Goal: Task Accomplishment & Management: Complete application form

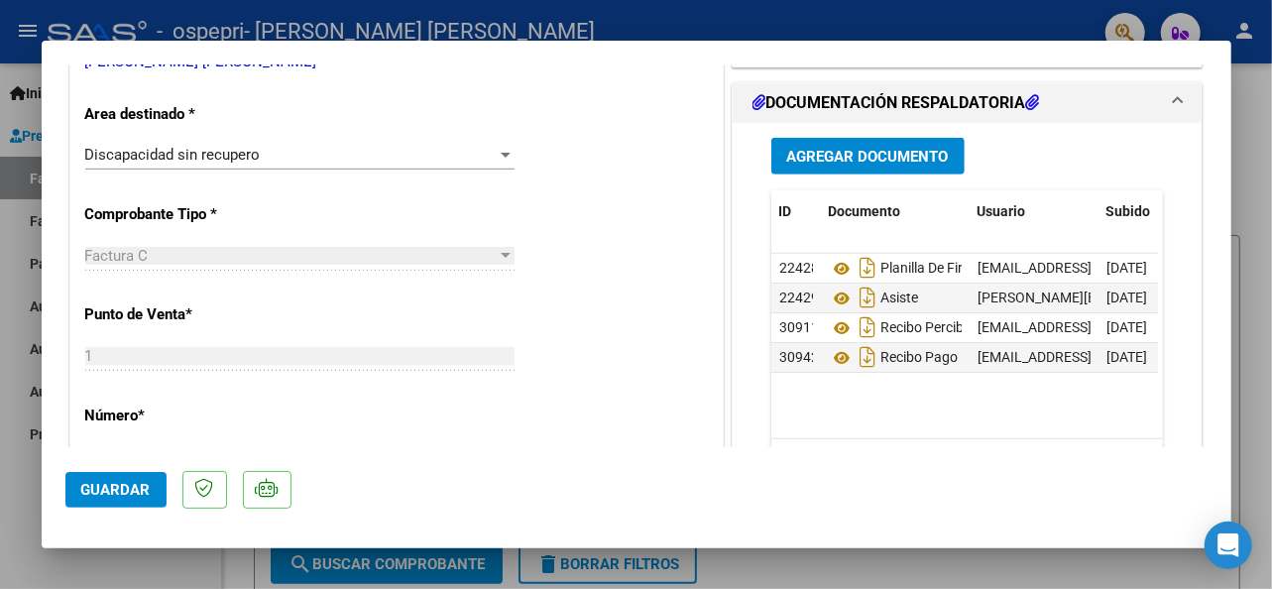
scroll to position [681, 0]
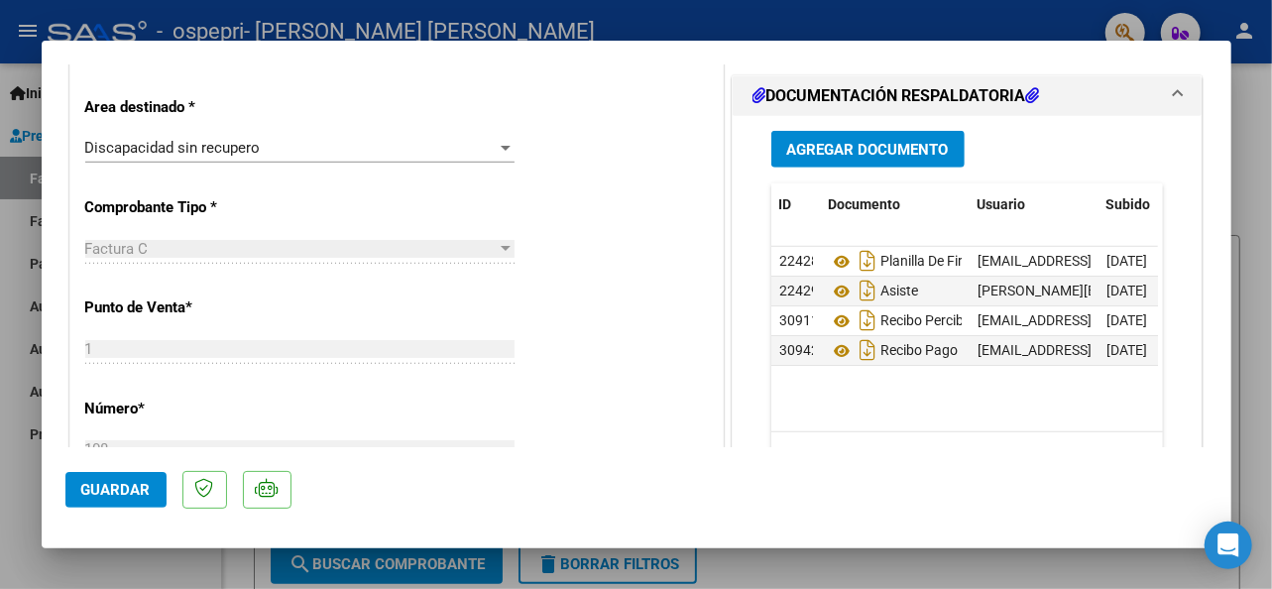
click at [19, 481] on div at bounding box center [636, 294] width 1272 height 589
type input "$ 0,00"
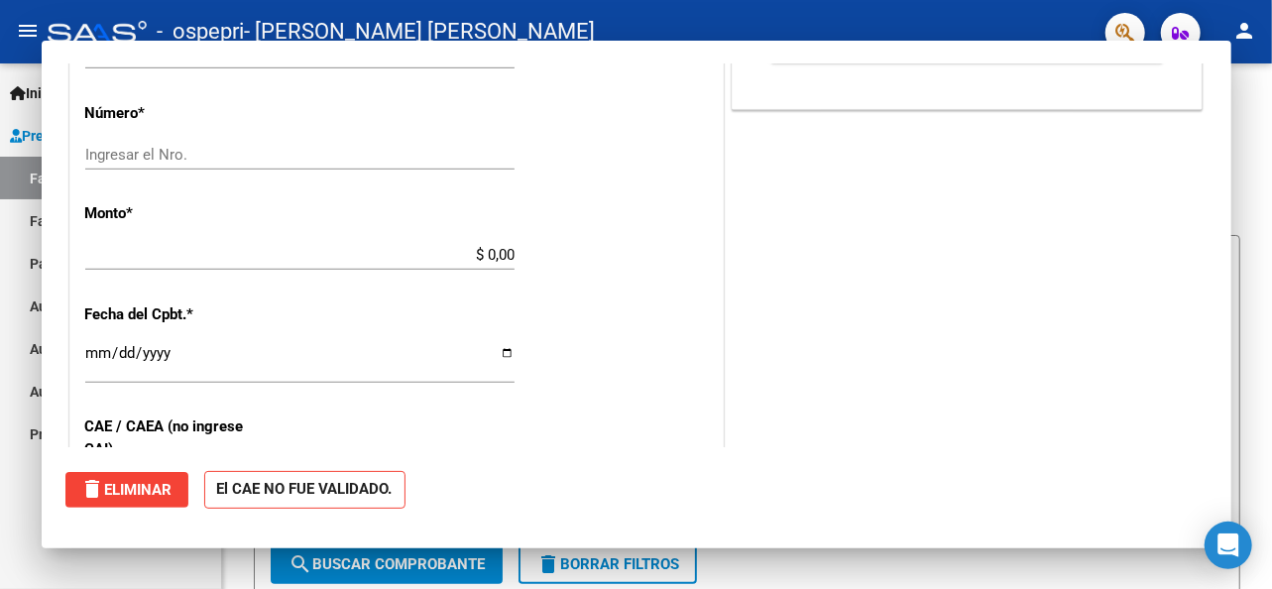
scroll to position [387, 0]
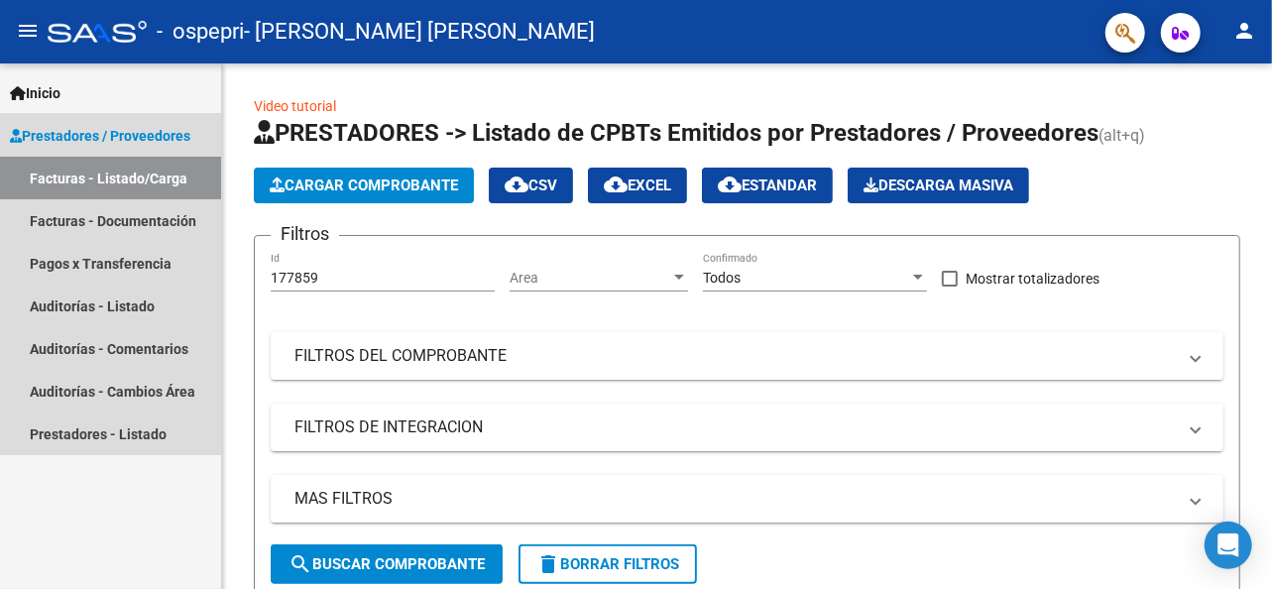
click at [129, 136] on span "Prestadores / Proveedores" at bounding box center [100, 136] width 180 height 22
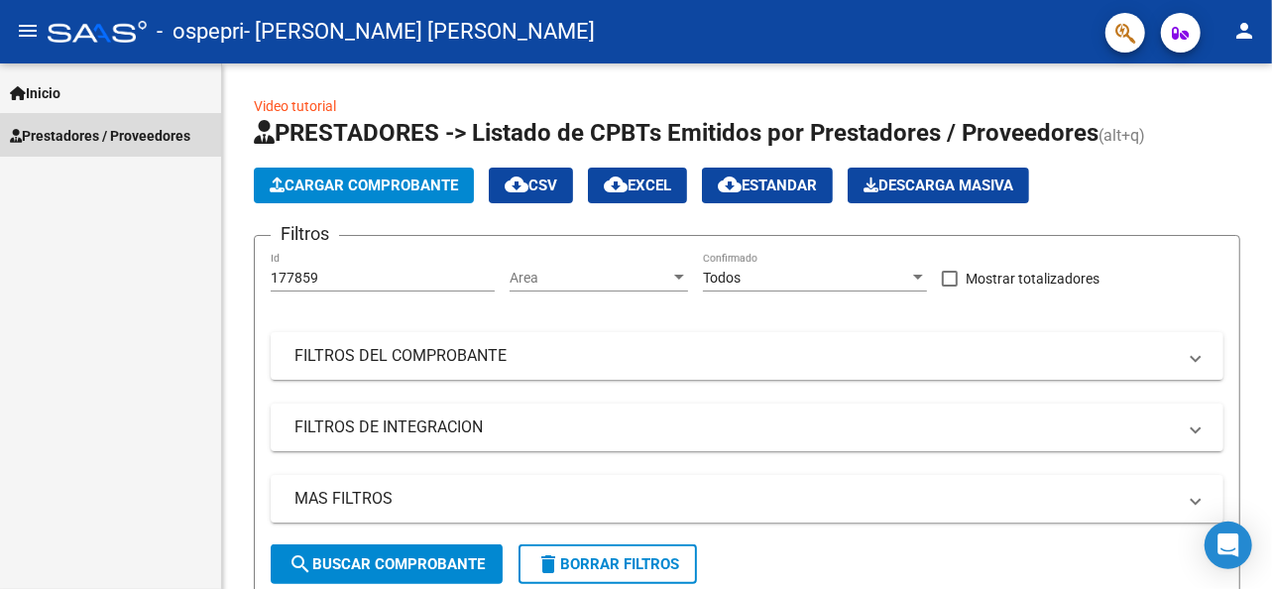
click at [129, 136] on span "Prestadores / Proveedores" at bounding box center [100, 136] width 180 height 22
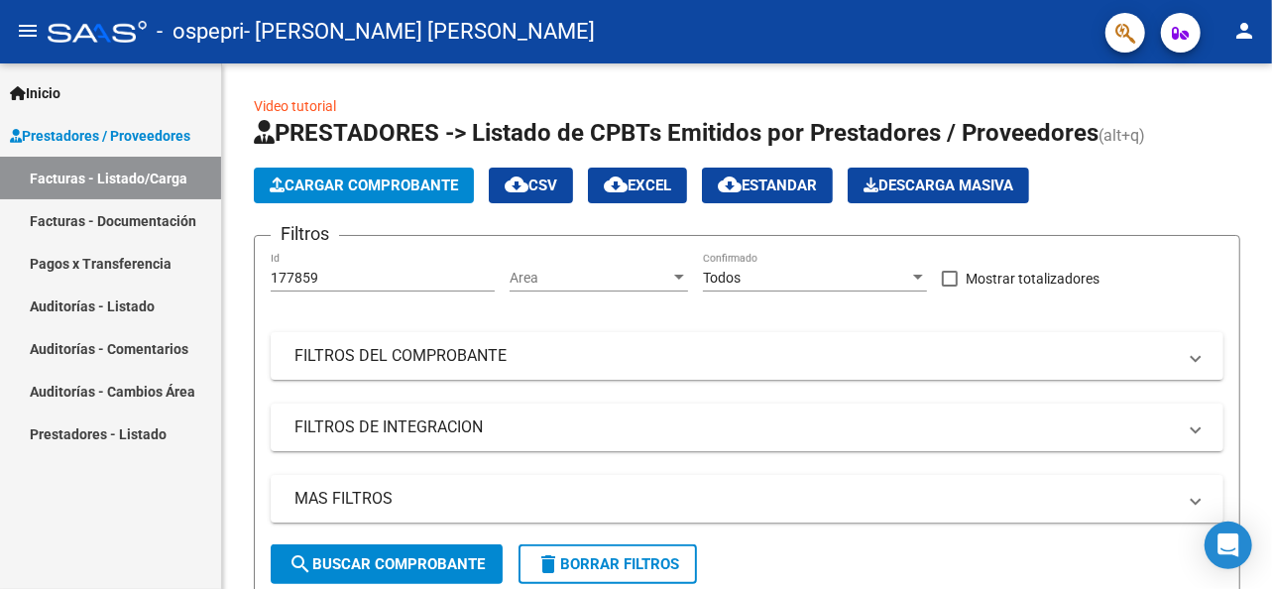
click at [125, 179] on link "Facturas - Listado/Carga" at bounding box center [110, 178] width 221 height 43
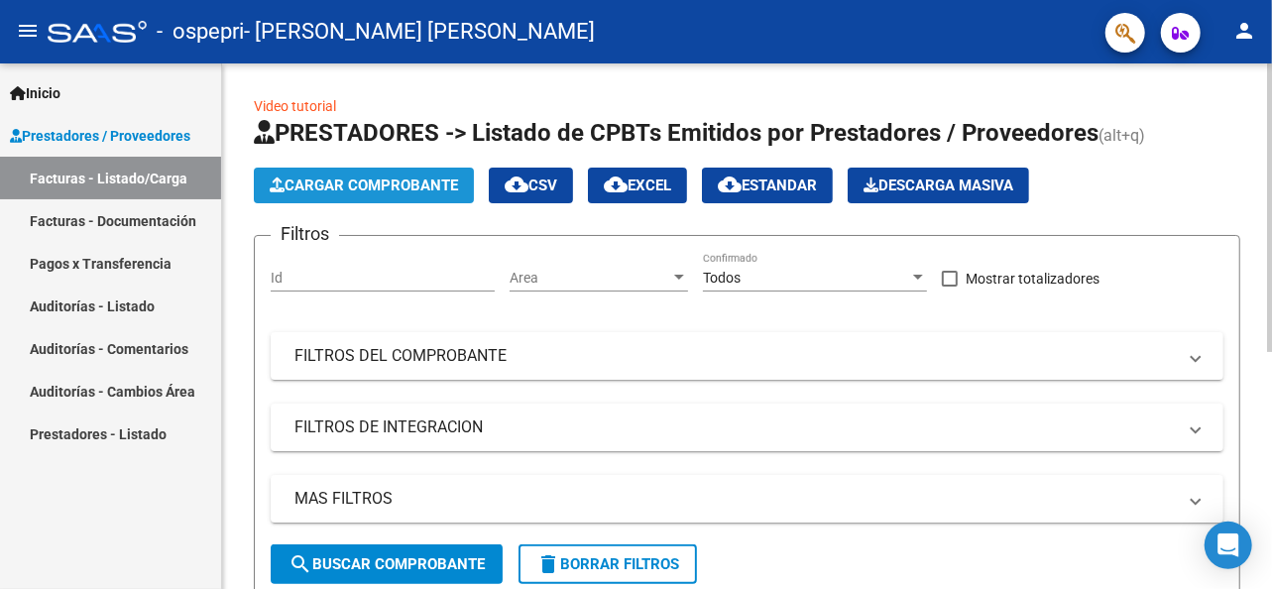
click at [332, 176] on span "Cargar Comprobante" at bounding box center [364, 185] width 188 height 18
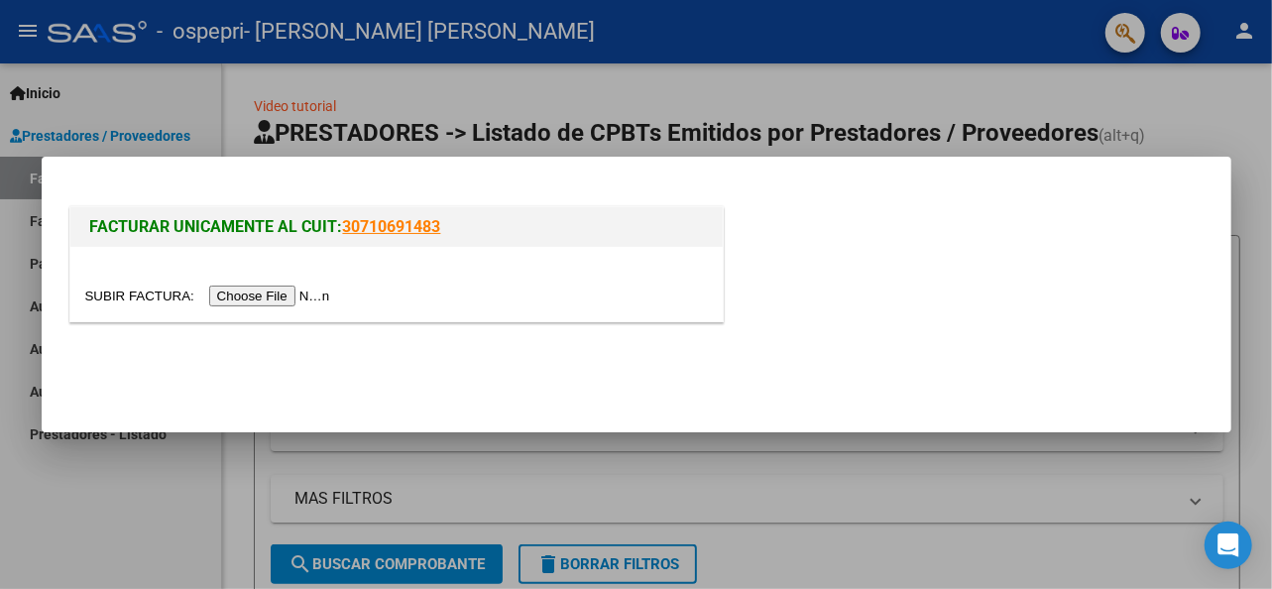
click at [299, 294] on input "file" at bounding box center [210, 296] width 251 height 21
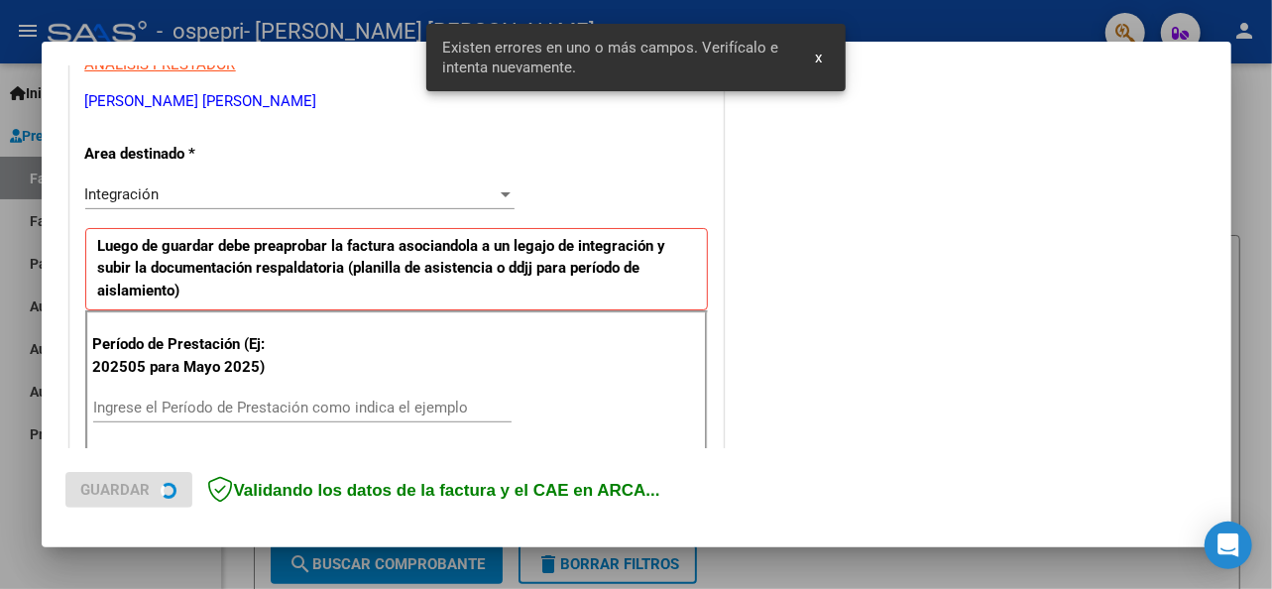
scroll to position [480, 0]
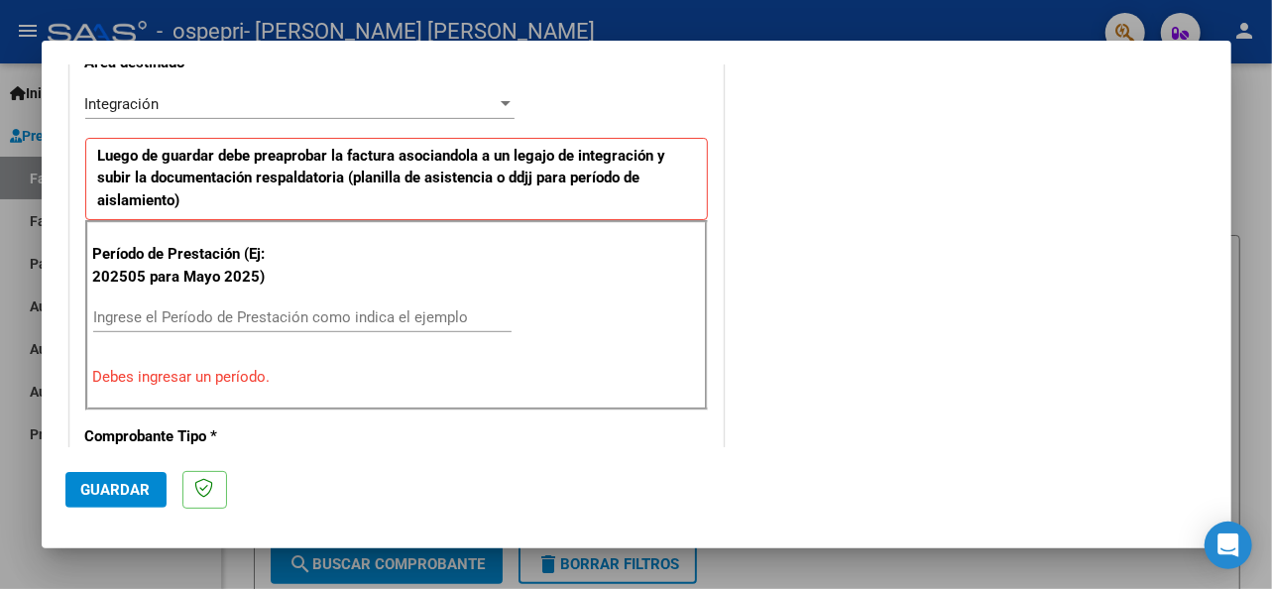
click at [225, 312] on input "Ingrese el Período de Prestación como indica el ejemplo" at bounding box center [302, 317] width 418 height 18
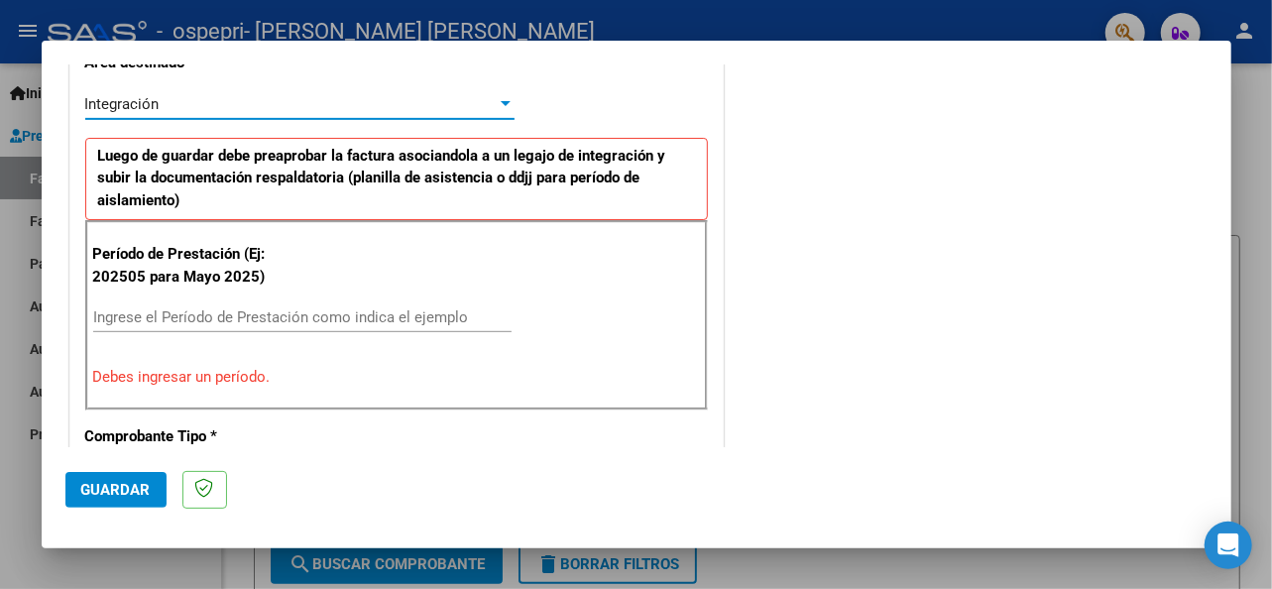
click at [497, 104] on div at bounding box center [506, 104] width 18 height 16
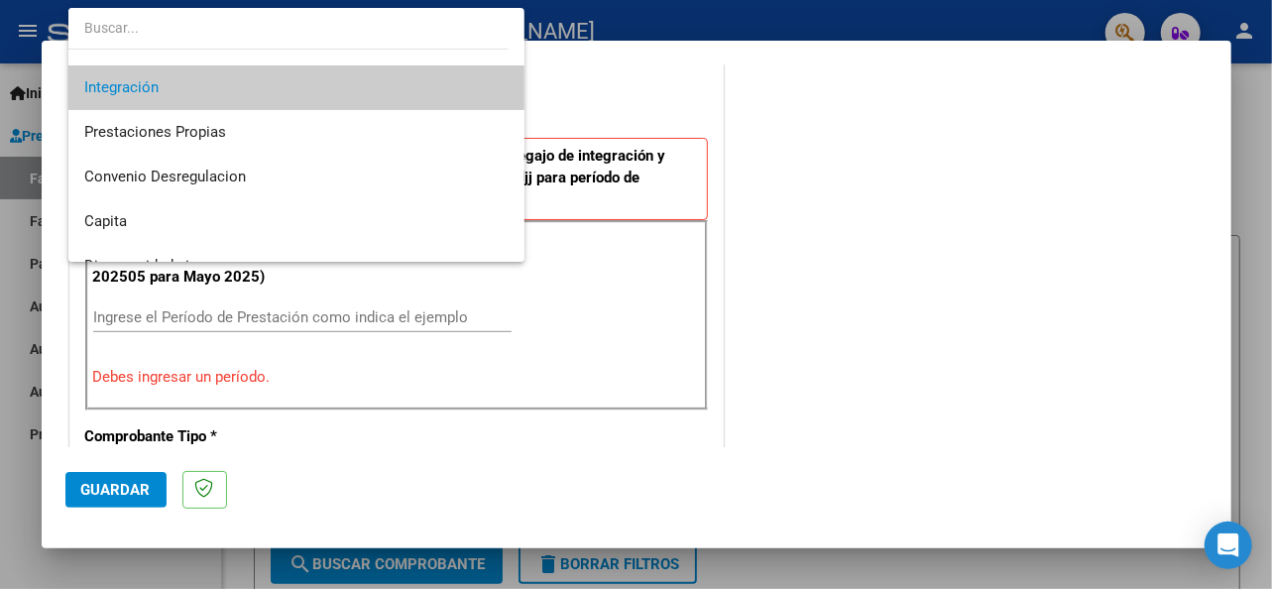
scroll to position [147, 0]
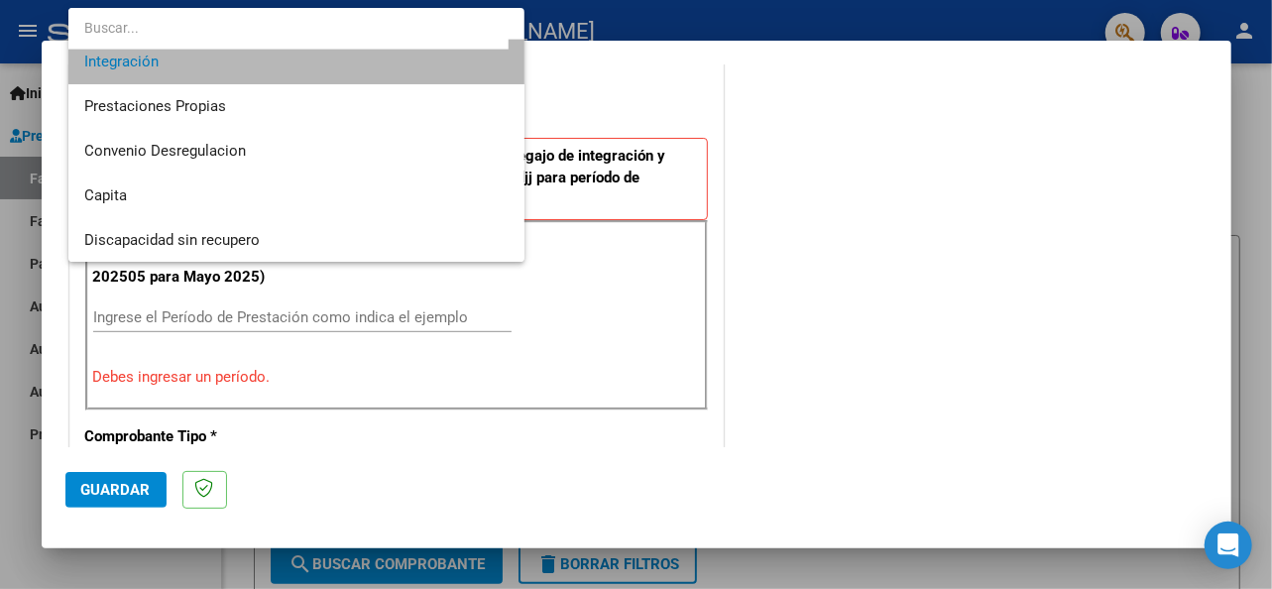
click at [368, 70] on span "Integración" at bounding box center [296, 62] width 424 height 45
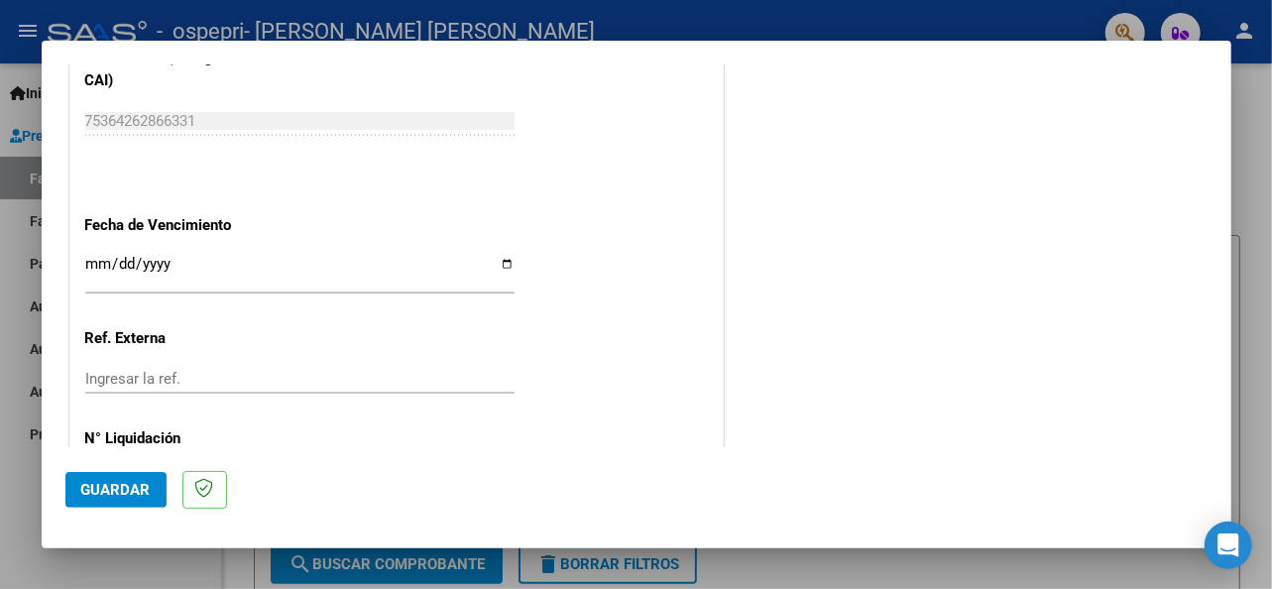
scroll to position [1453, 0]
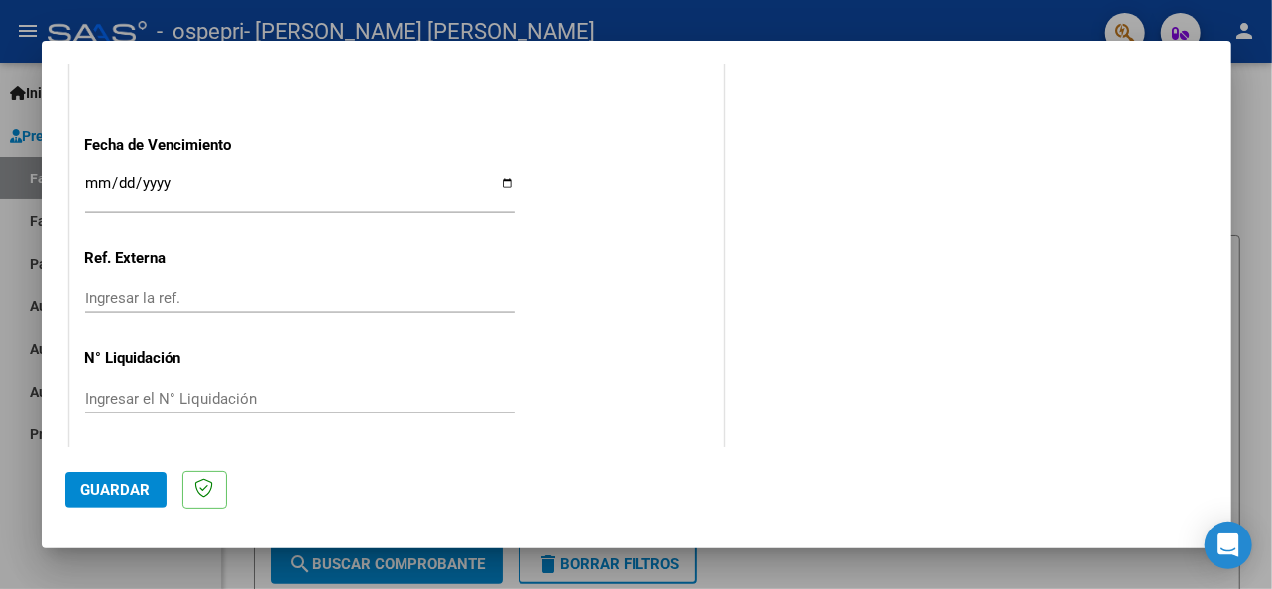
click at [114, 492] on span "Guardar" at bounding box center [115, 490] width 69 height 18
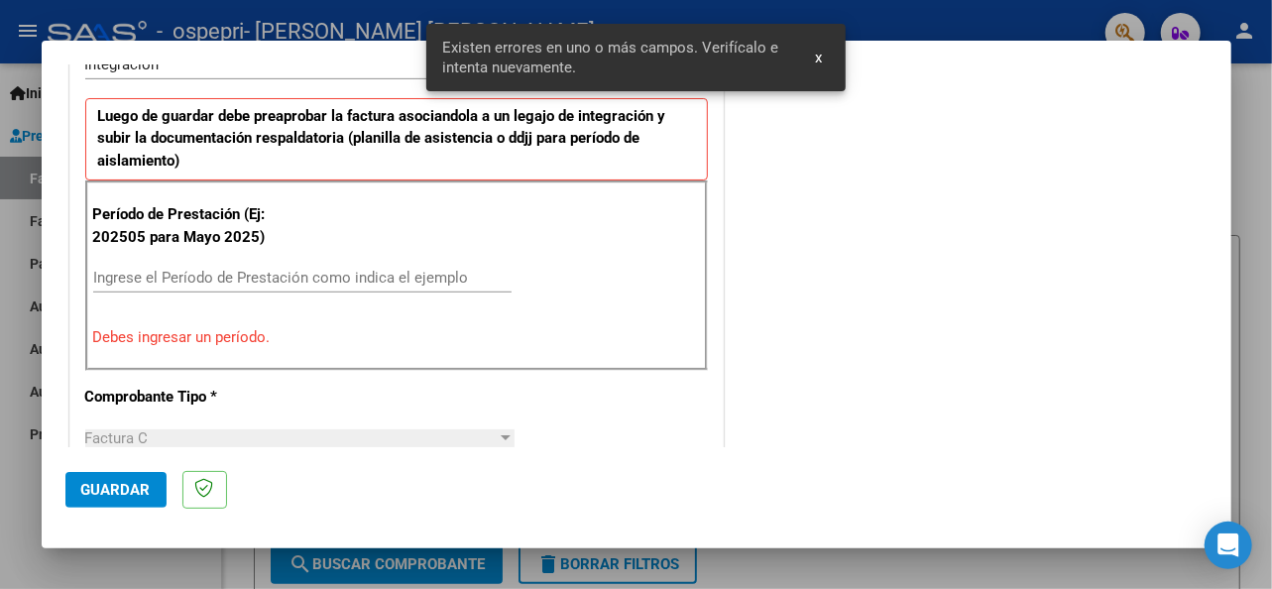
scroll to position [518, 0]
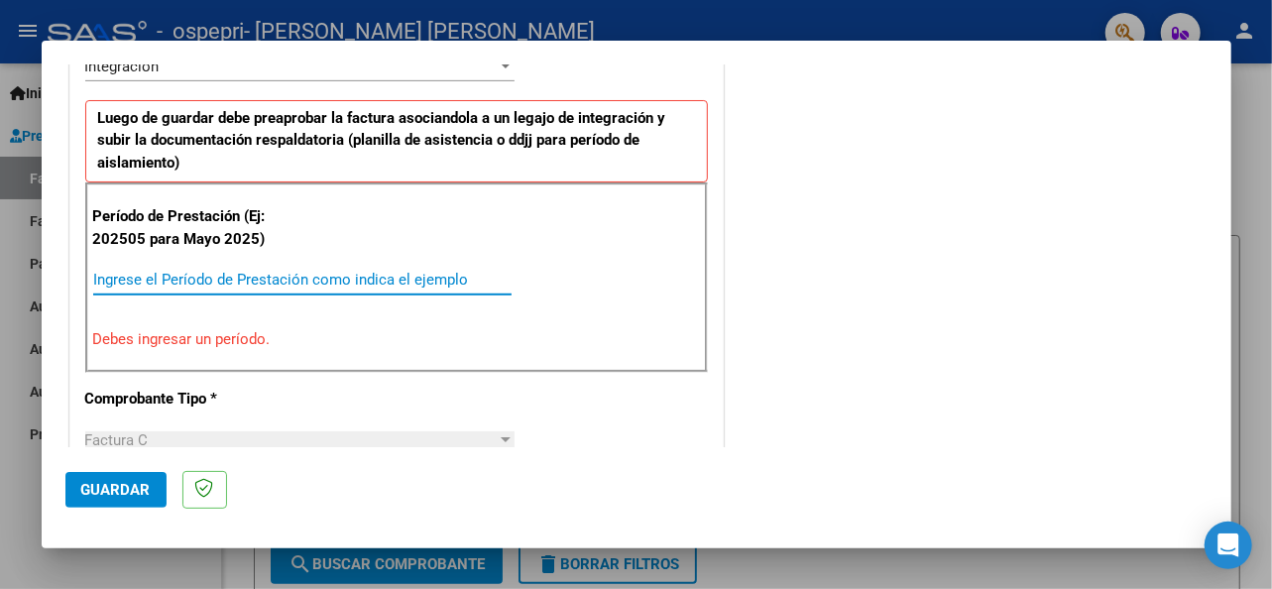
click at [229, 273] on input "Ingrese el Período de Prestación como indica el ejemplo" at bounding box center [302, 280] width 418 height 18
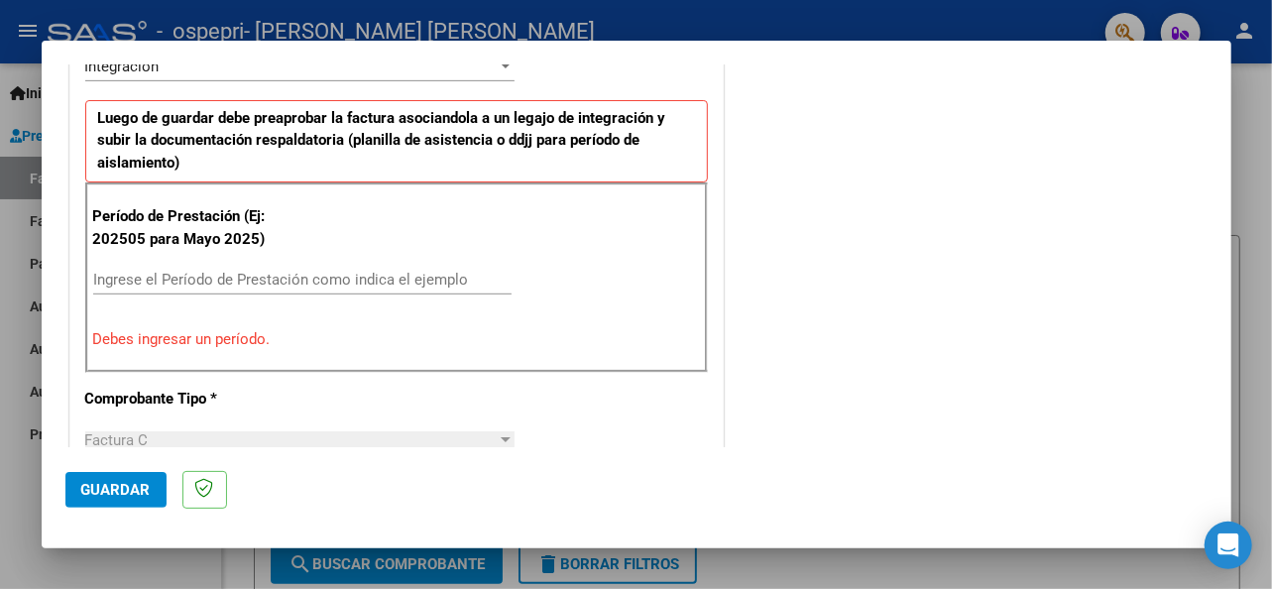
click at [191, 291] on div "Ingrese el Período de Prestación como indica el ejemplo" at bounding box center [302, 289] width 418 height 49
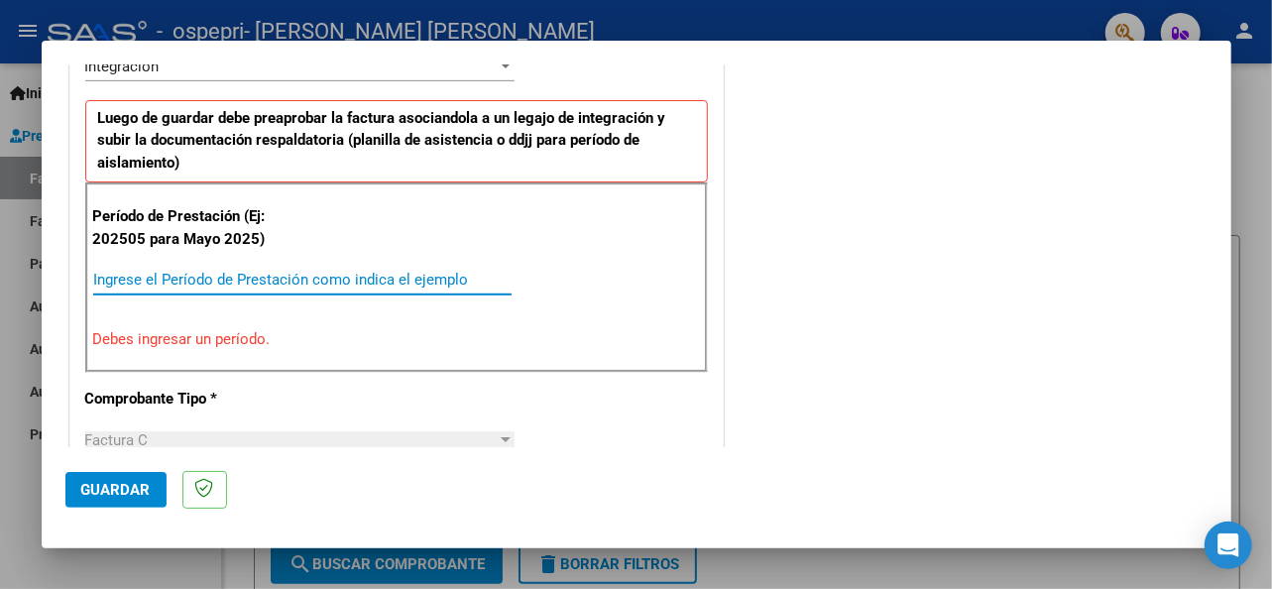
click at [200, 279] on input "Ingrese el Período de Prestación como indica el ejemplo" at bounding box center [302, 280] width 418 height 18
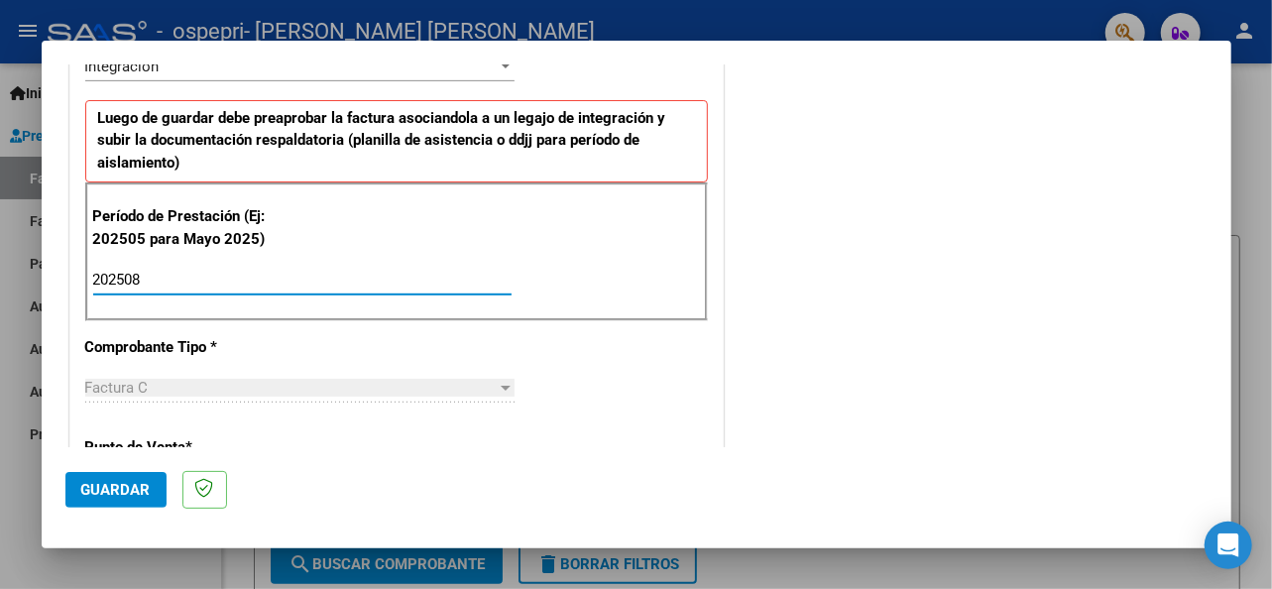
type input "202508"
click at [119, 484] on span "Guardar" at bounding box center [115, 490] width 69 height 18
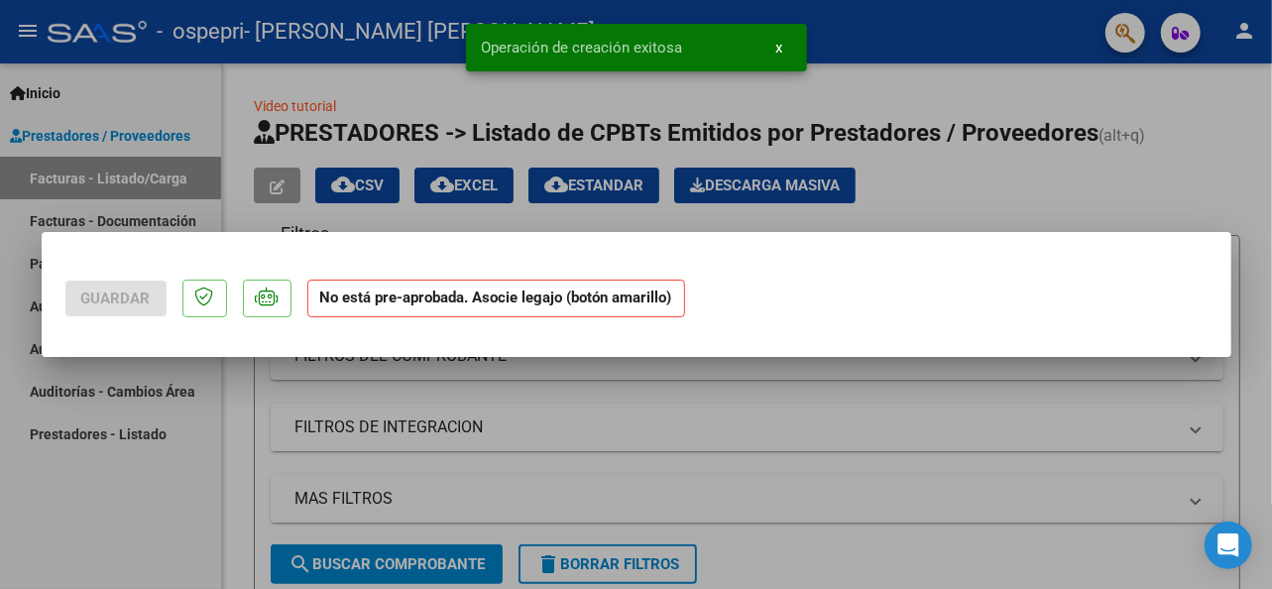
scroll to position [0, 0]
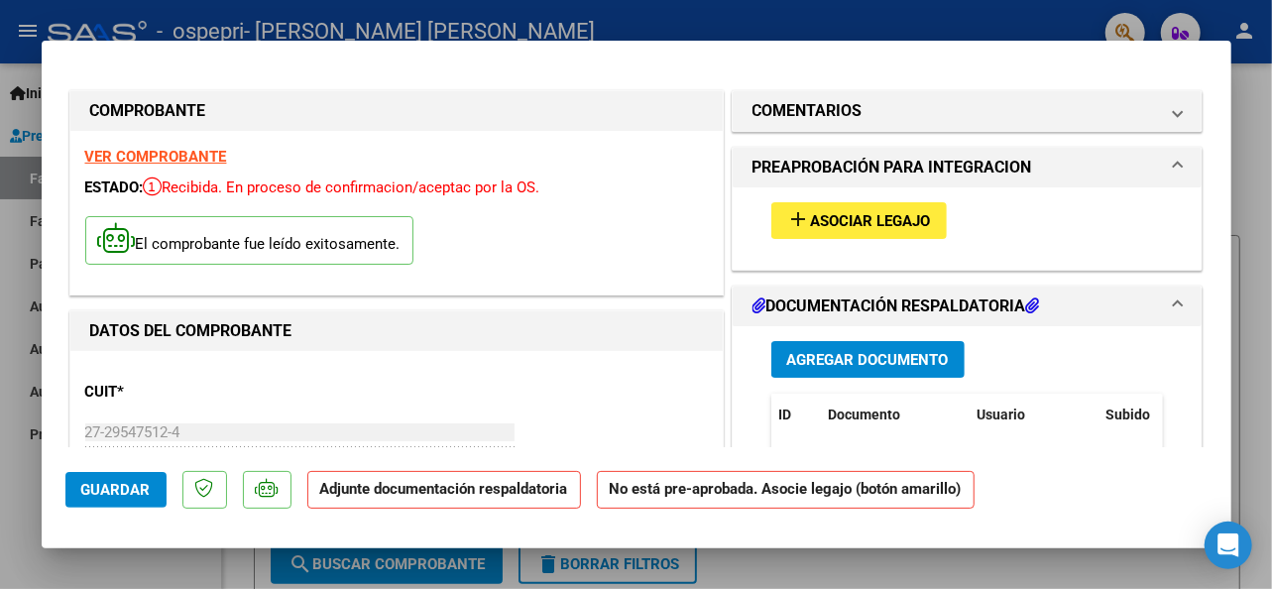
click at [850, 359] on span "Agregar Documento" at bounding box center [868, 360] width 162 height 18
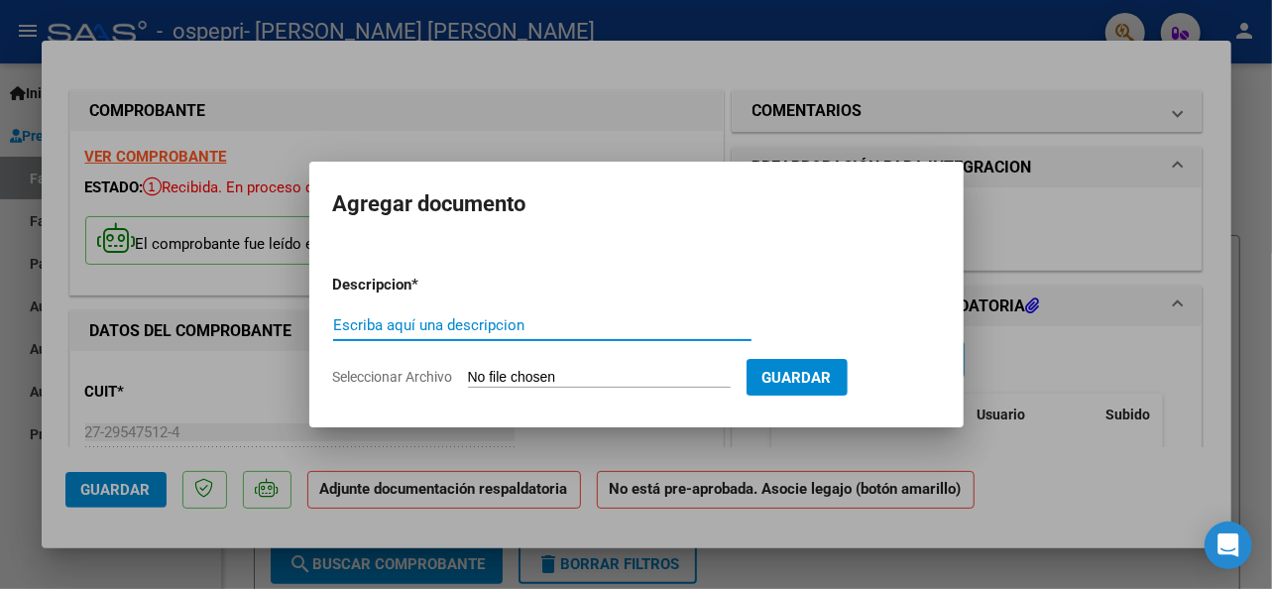
click at [464, 328] on input "Escriba aquí una descripcion" at bounding box center [542, 325] width 418 height 18
type input "Planilla DF"
click at [516, 376] on input "Seleccionar Archivo" at bounding box center [599, 378] width 263 height 19
type input "C:\fakepath\Factura 08-25 Máximo.pdf"
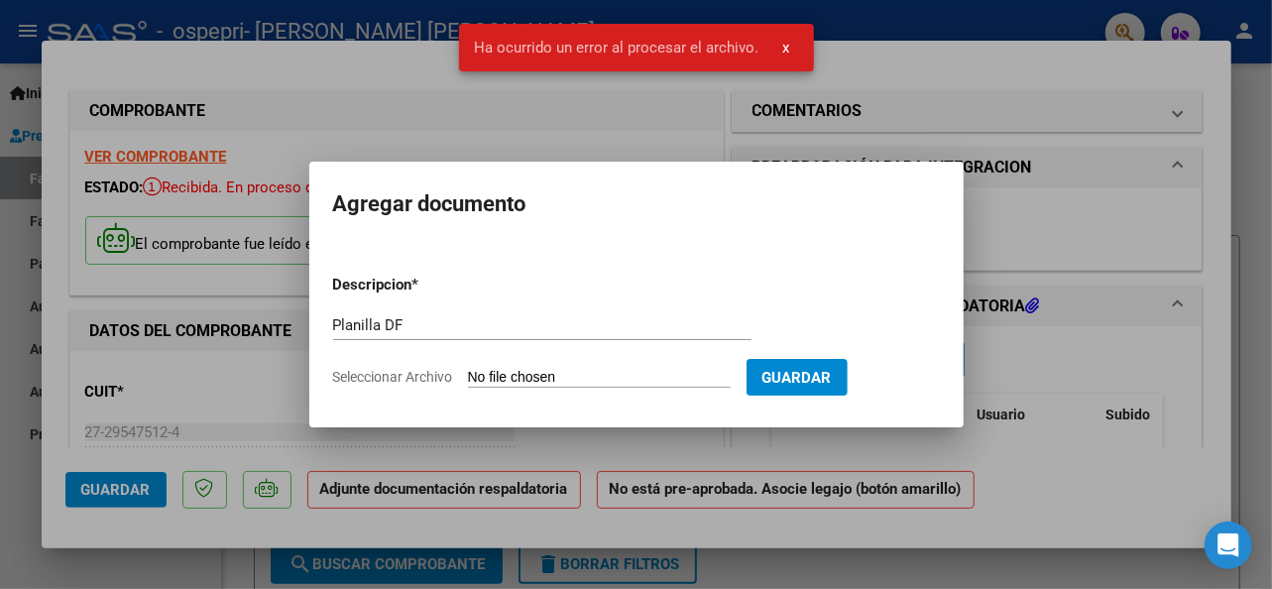
click at [601, 380] on input "Seleccionar Archivo" at bounding box center [599, 378] width 263 height 19
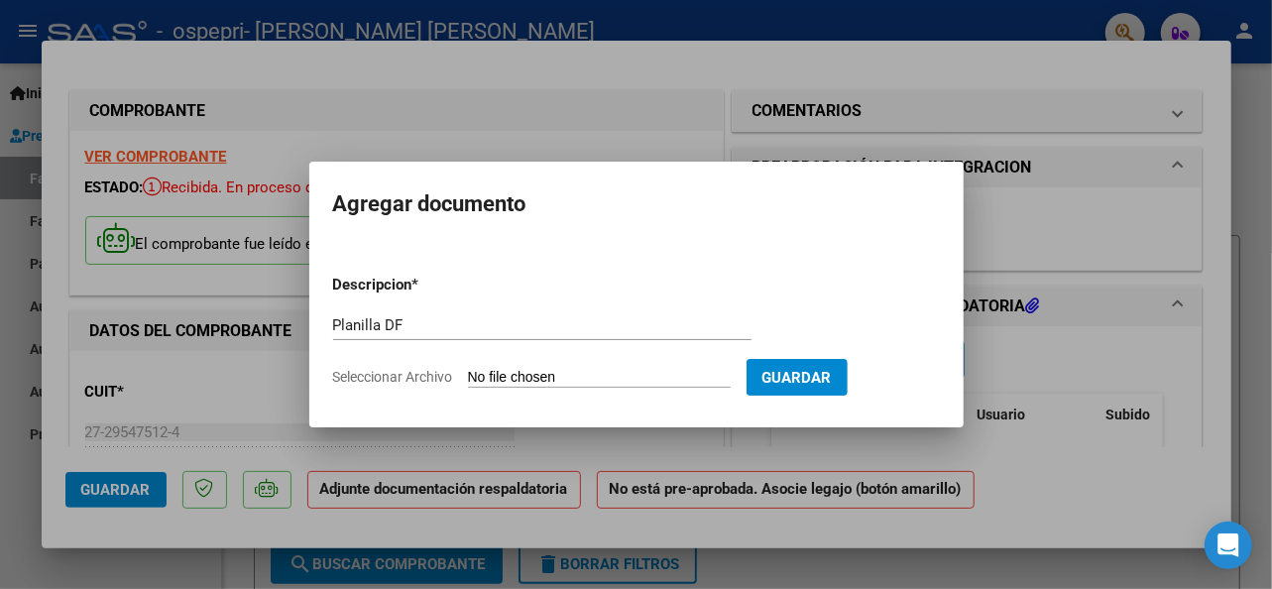
type input "C:\fakepath\PDF Planilla Máximo 08-25.pdf"
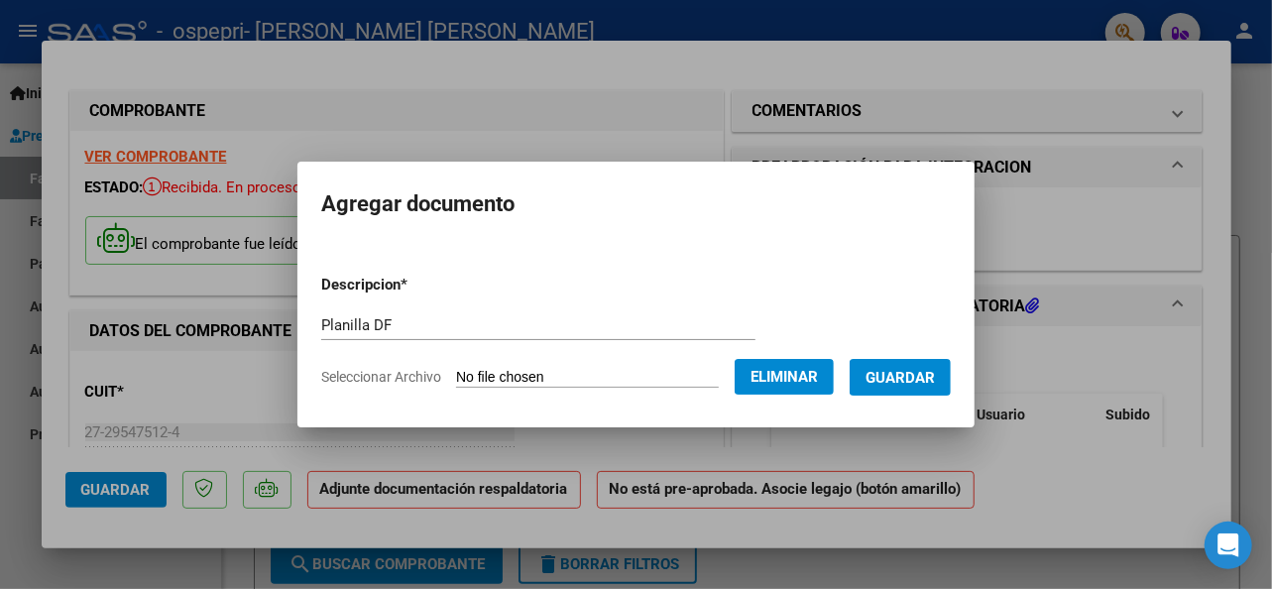
click at [359, 324] on input "Planilla DF" at bounding box center [538, 325] width 434 height 18
type input "Planilla PDF"
click at [908, 376] on span "Guardar" at bounding box center [900, 378] width 69 height 18
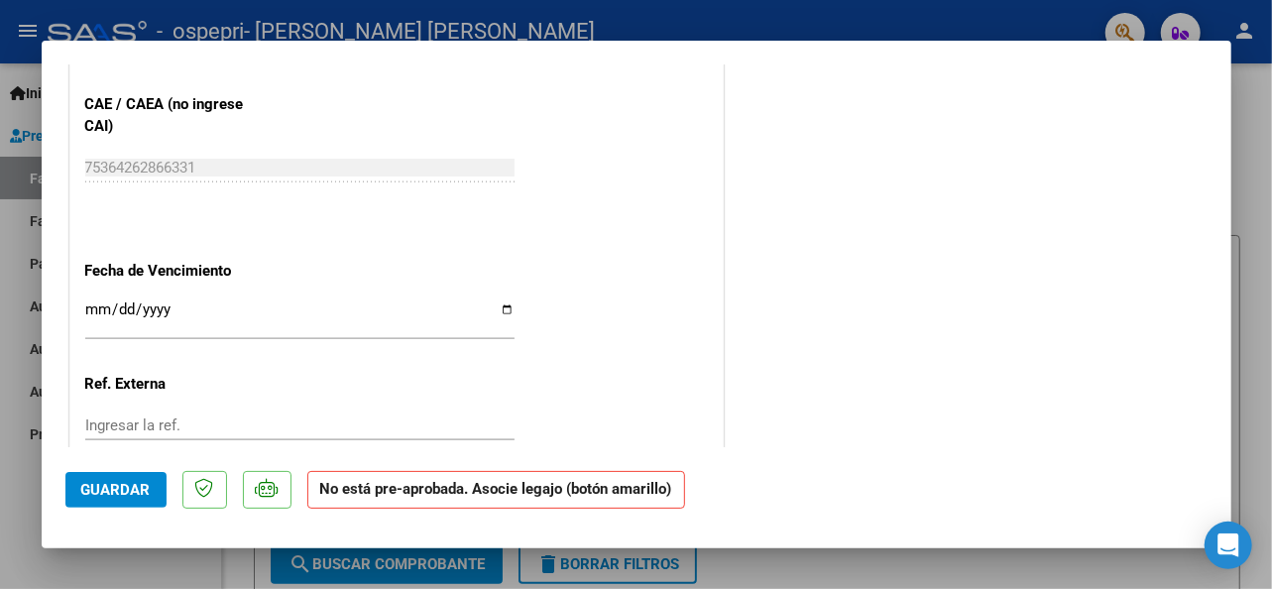
scroll to position [1358, 0]
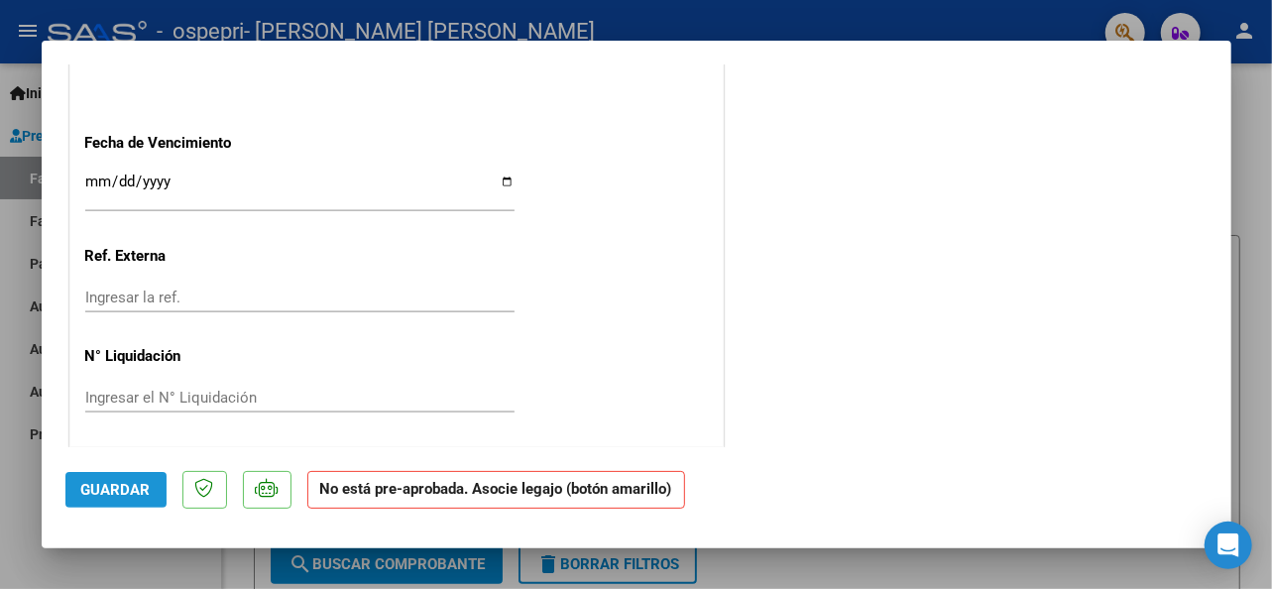
click at [112, 491] on span "Guardar" at bounding box center [115, 490] width 69 height 18
click at [135, 495] on span "Guardar" at bounding box center [115, 490] width 69 height 18
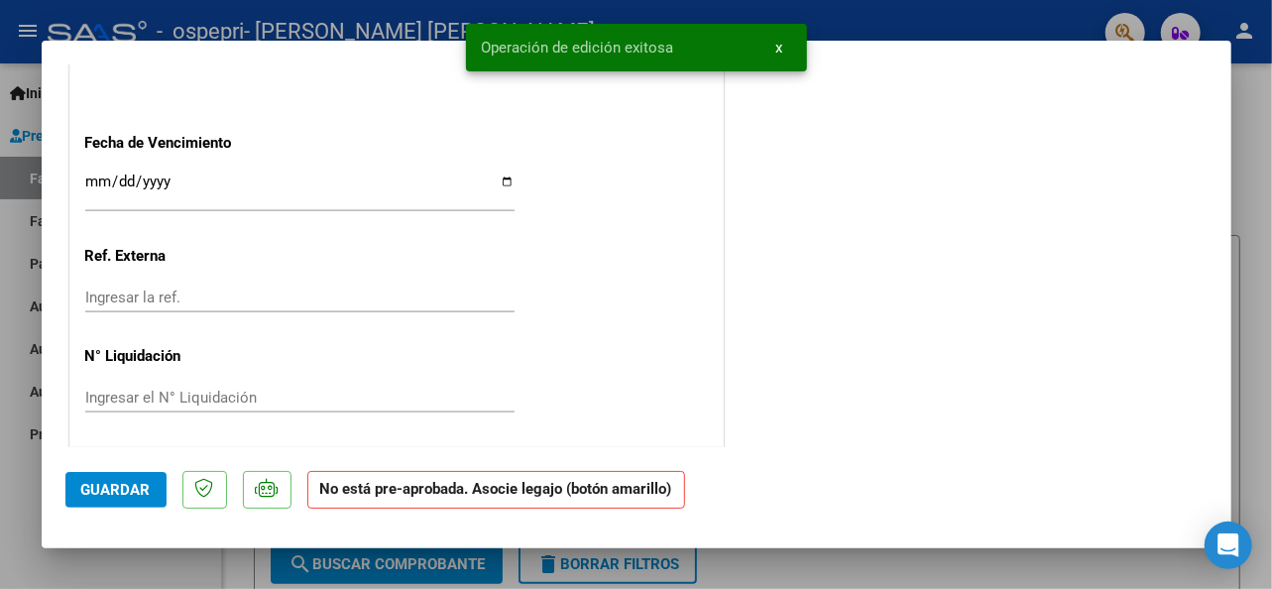
click at [26, 524] on div at bounding box center [636, 294] width 1272 height 589
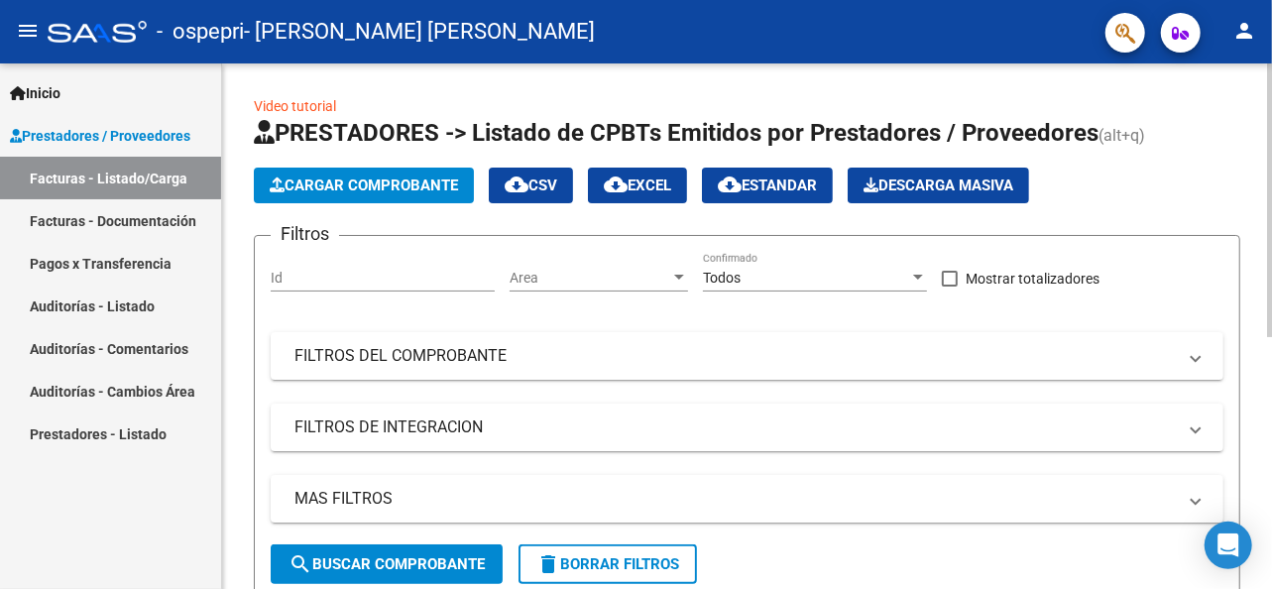
click at [240, 471] on div "Video tutorial PRESTADORES -> Listado de CPBTs Emitidos por Prestadores / Prove…" at bounding box center [747, 559] width 1050 height 993
click at [353, 564] on span "search Buscar Comprobante" at bounding box center [387, 564] width 196 height 18
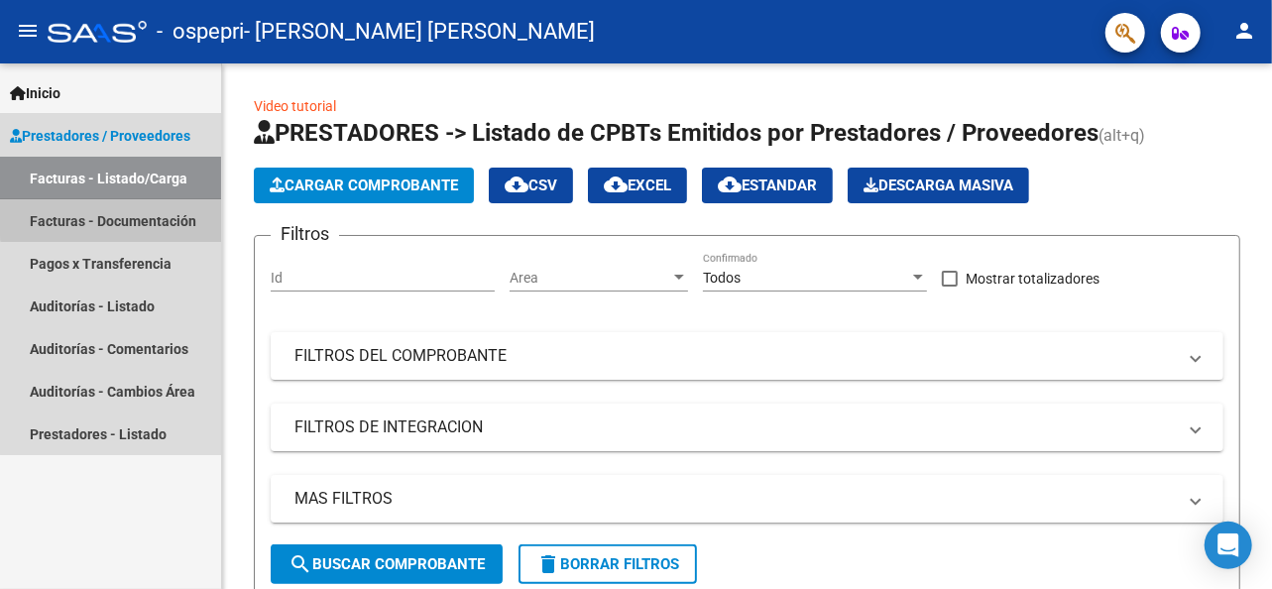
click at [115, 210] on link "Facturas - Documentación" at bounding box center [110, 220] width 221 height 43
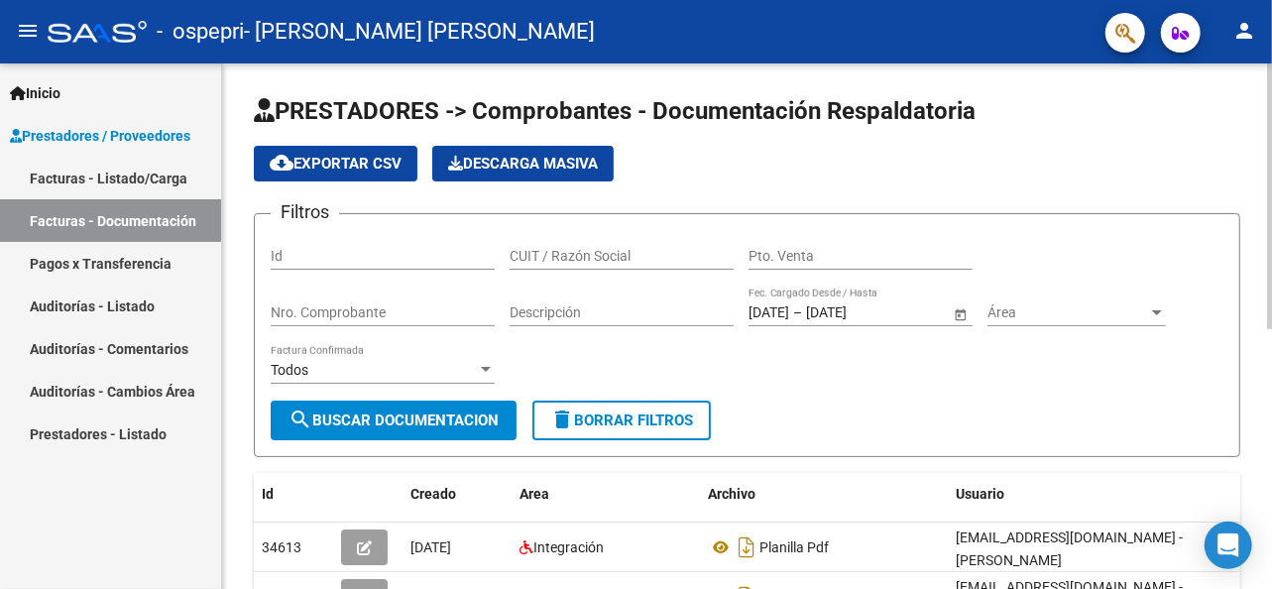
click at [243, 413] on div "PRESTADORES -> Comprobantes - Documentación Respaldatoria cloud_download Export…" at bounding box center [747, 575] width 1050 height 1025
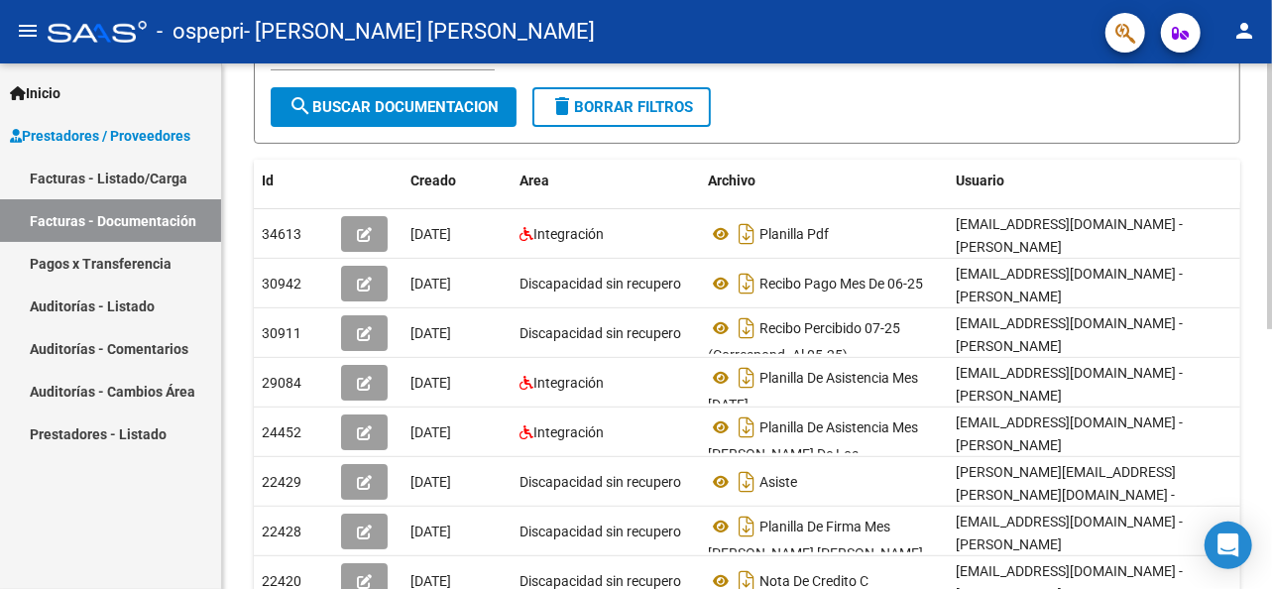
scroll to position [317, 0]
